Goal: Task Accomplishment & Management: Use online tool/utility

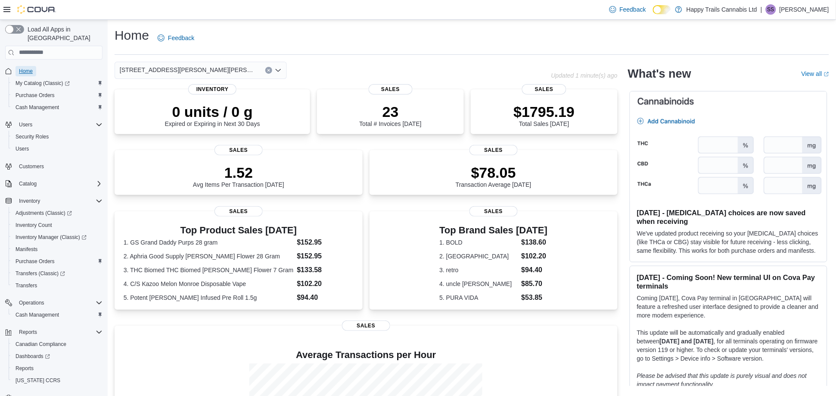
click at [28, 68] on span "Home" at bounding box center [26, 71] width 14 height 7
click at [36, 92] on span "Purchase Orders" at bounding box center [35, 95] width 39 height 7
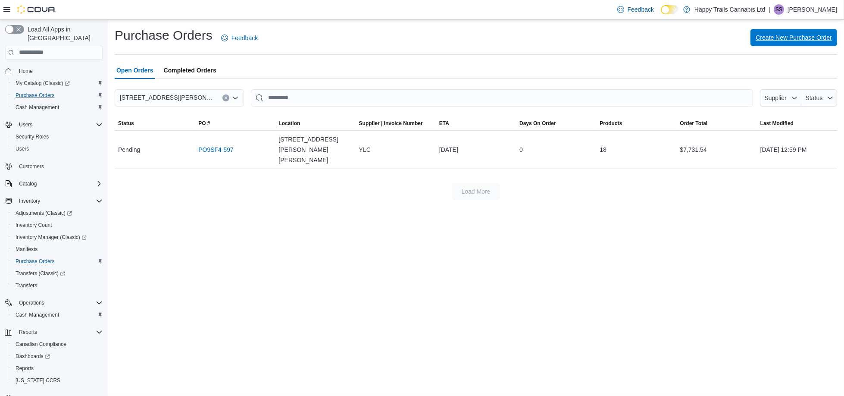
click at [804, 40] on span "Create New Purchase Order" at bounding box center [793, 37] width 76 height 9
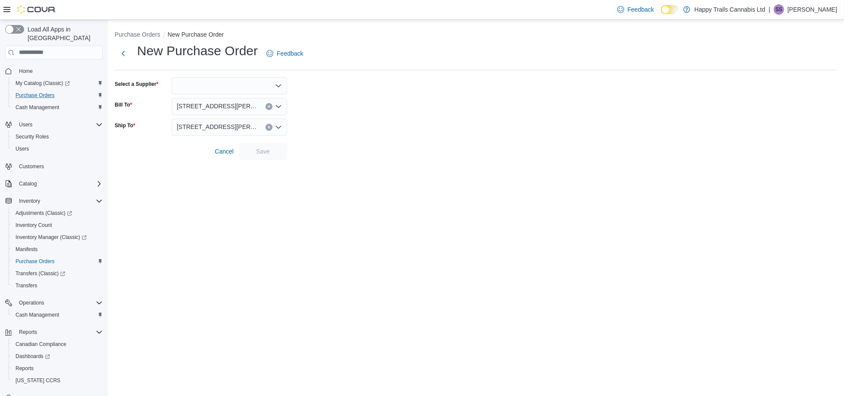
click at [281, 87] on icon "Open list of options" at bounding box center [278, 85] width 7 height 7
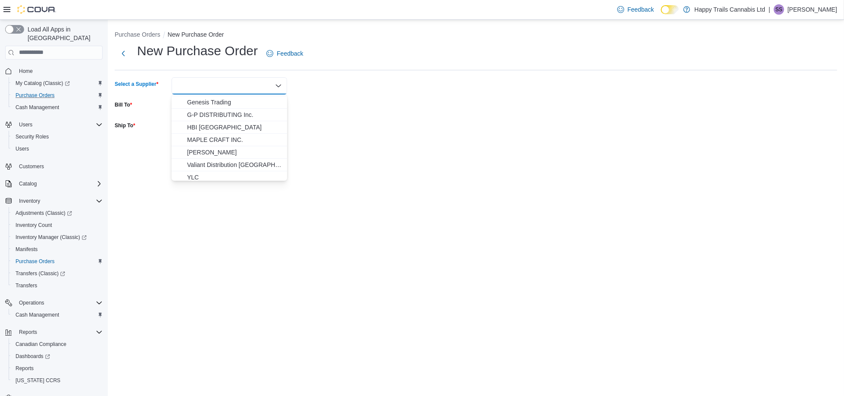
scroll to position [14, 0]
click at [234, 174] on span "YLC" at bounding box center [234, 174] width 95 height 9
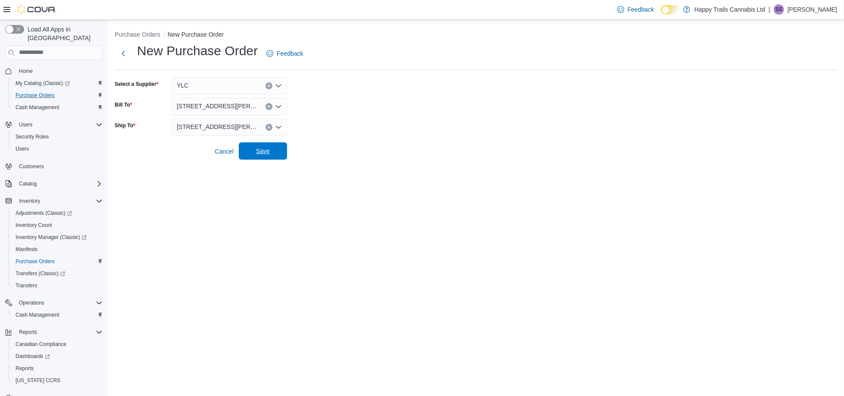
click at [250, 158] on span "Save" at bounding box center [263, 150] width 38 height 17
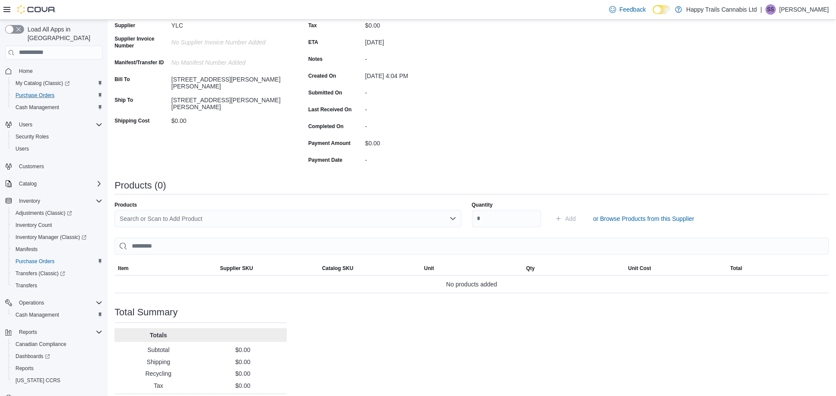
scroll to position [120, 0]
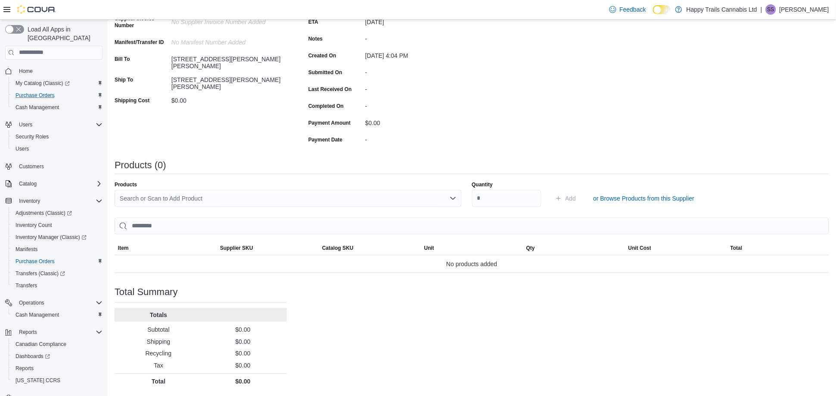
click at [349, 196] on div "Search or Scan to Add Product" at bounding box center [288, 198] width 347 height 17
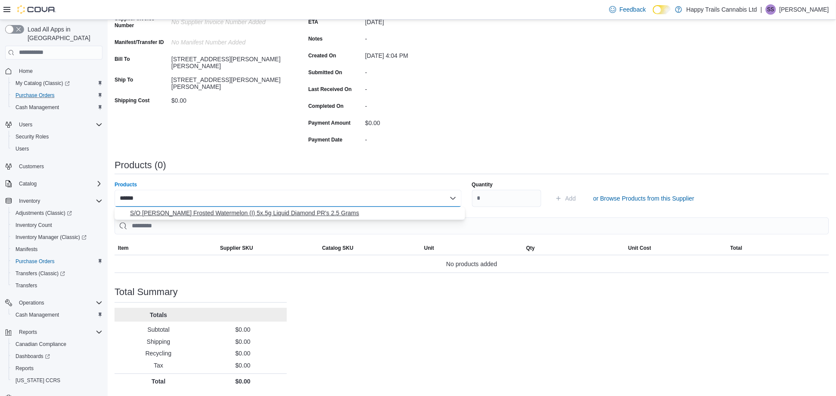
type input "******"
click at [261, 212] on span "S/O [PERSON_NAME] Frosted Watermelon (I) 5x.5g Liquid Diamond PR's 2.5 Grams" at bounding box center [295, 213] width 330 height 9
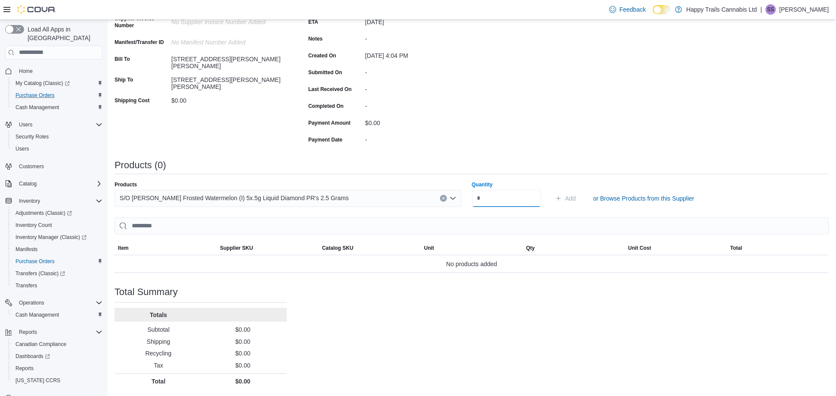
click at [512, 197] on input "Quantity" at bounding box center [506, 198] width 69 height 17
click at [499, 200] on input "Quantity" at bounding box center [506, 198] width 69 height 17
type input "**"
click at [580, 197] on button "Add" at bounding box center [566, 198] width 28 height 17
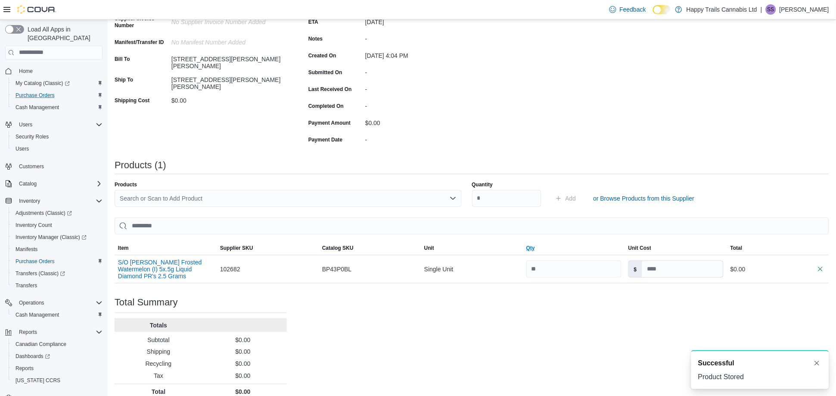
scroll to position [0, 0]
click at [663, 267] on input at bounding box center [683, 269] width 81 height 16
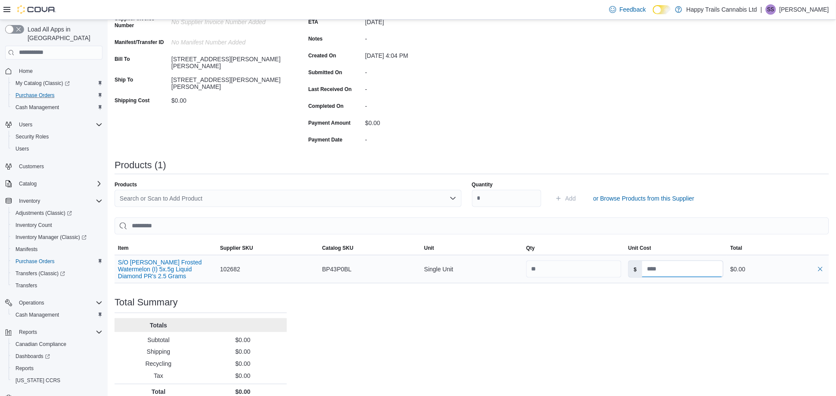
click at [664, 265] on input at bounding box center [683, 269] width 81 height 16
type input "***"
click at [668, 263] on input at bounding box center [683, 269] width 81 height 16
click at [674, 269] on input at bounding box center [683, 269] width 81 height 16
type input "*"
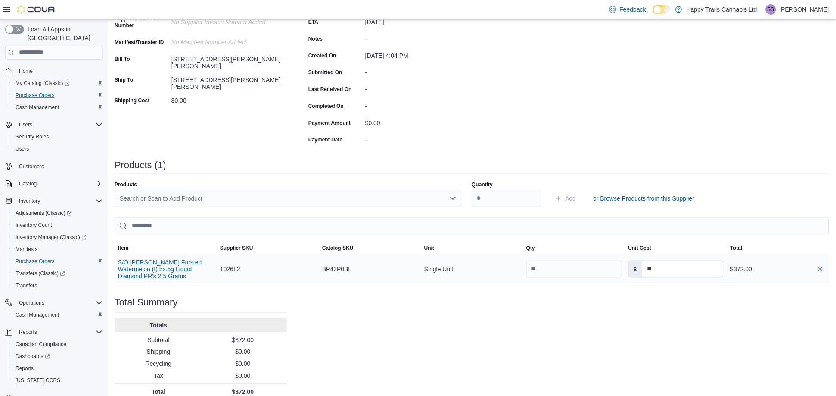
type input "*"
type input "*****"
click at [671, 320] on div "Purchase Order: PO9SF4-598 Feedback Purchase Order Details Edit Status Pending …" at bounding box center [472, 178] width 715 height 442
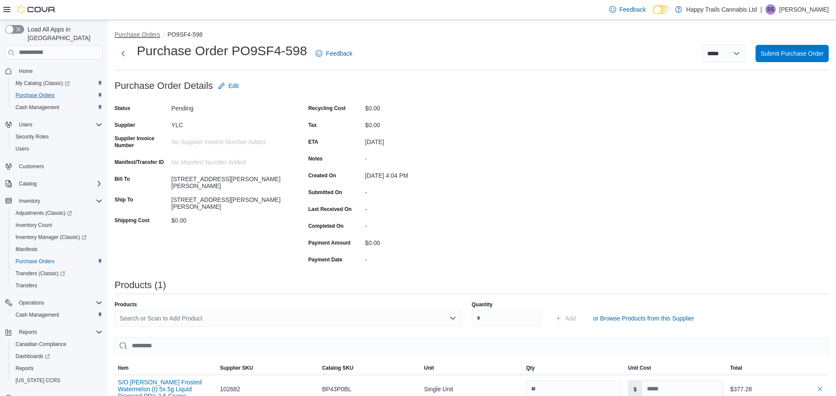
click at [150, 34] on button "Purchase Orders" at bounding box center [138, 34] width 46 height 7
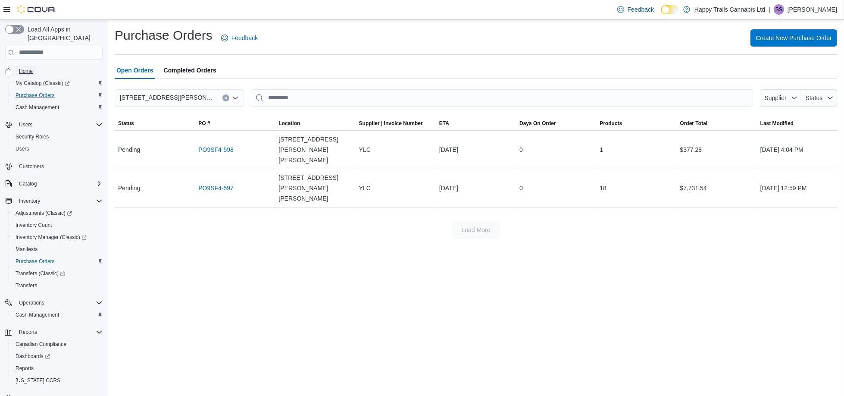
click at [32, 68] on span "Home" at bounding box center [26, 71] width 14 height 7
